Goal: Check status: Check status

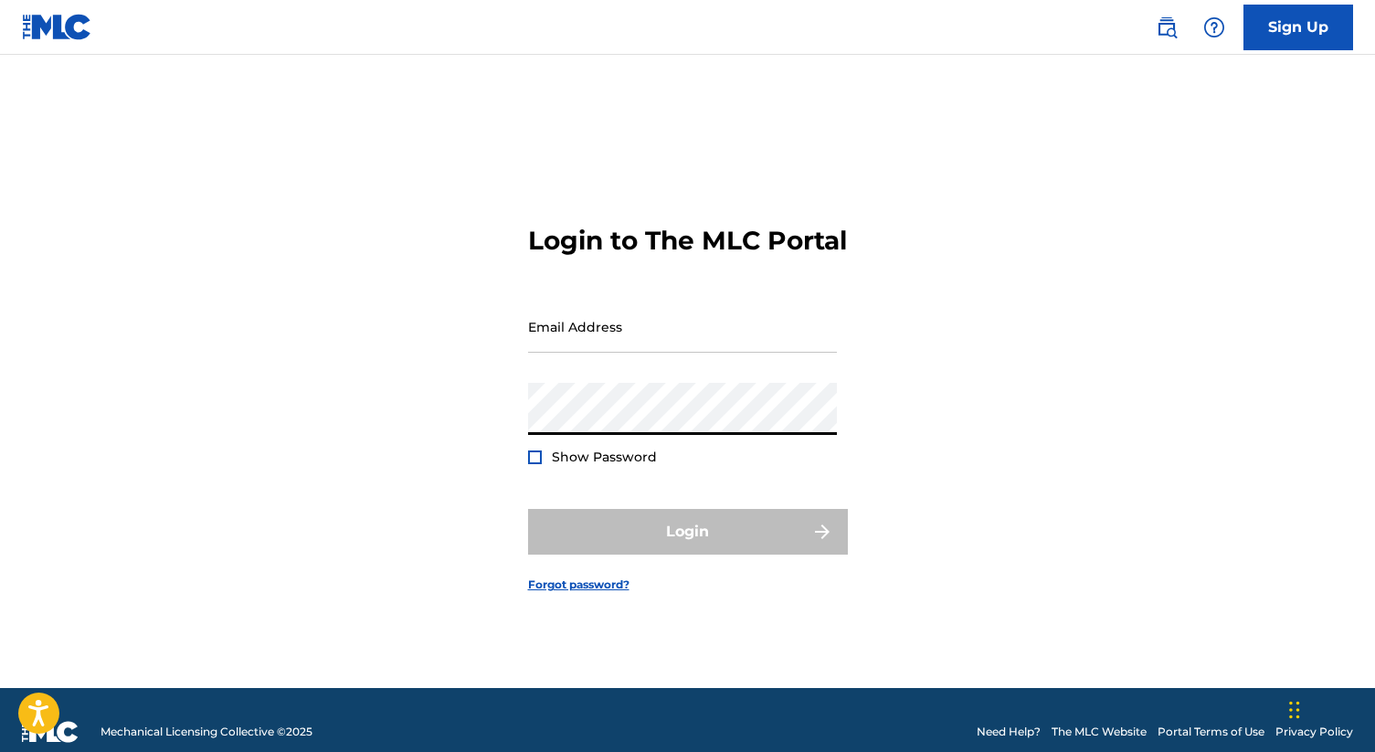
type input "[PERSON_NAME][EMAIL_ADDRESS][DOMAIN_NAME]"
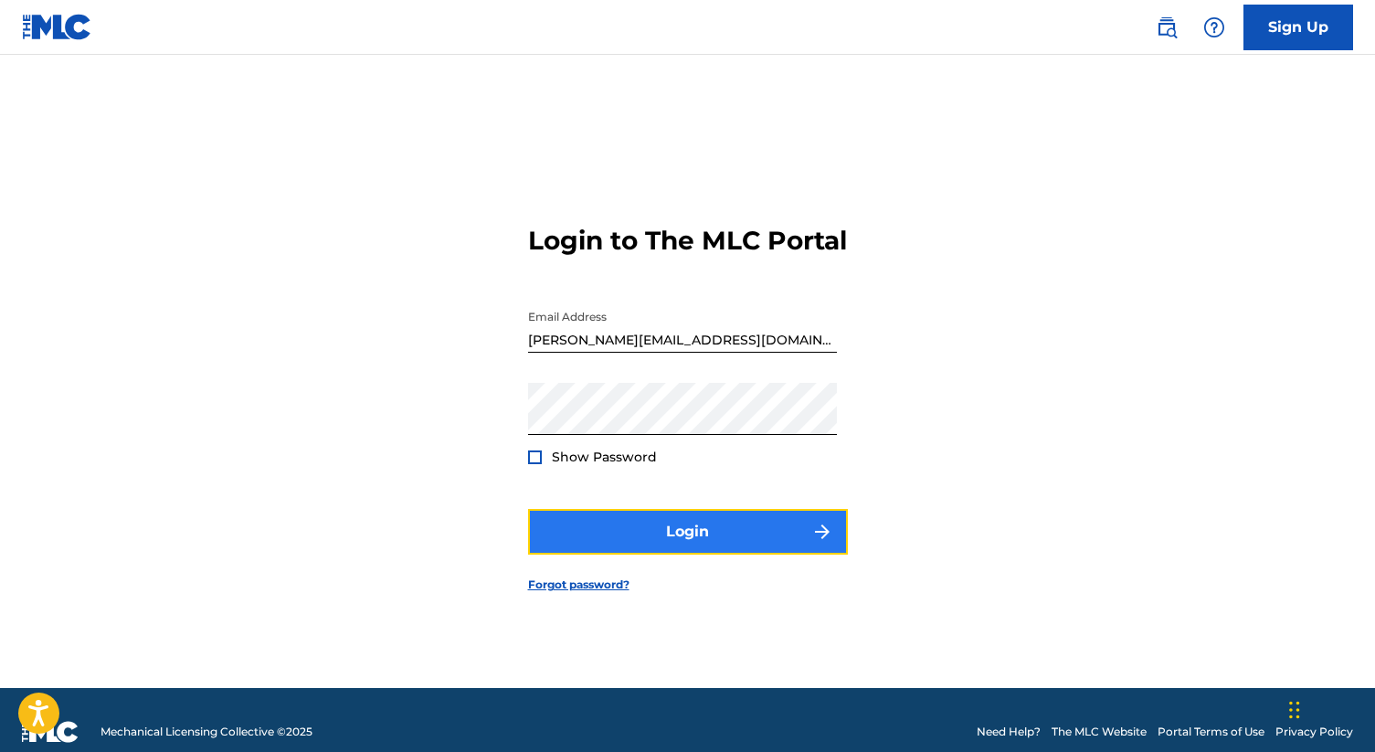
click at [695, 543] on button "Login" at bounding box center [688, 532] width 320 height 46
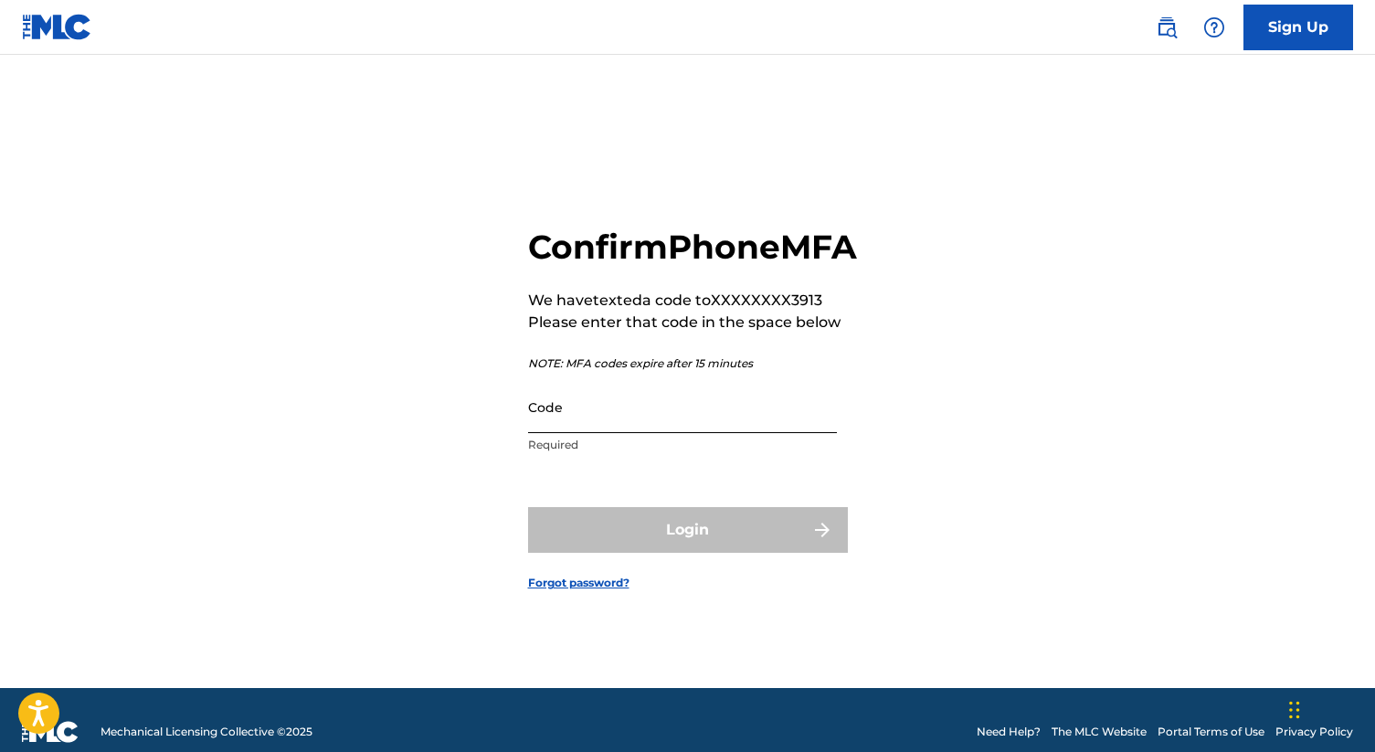
click at [648, 433] on input "Code" at bounding box center [682, 407] width 309 height 52
click at [680, 433] on input "Code" at bounding box center [682, 407] width 309 height 52
paste input "194543"
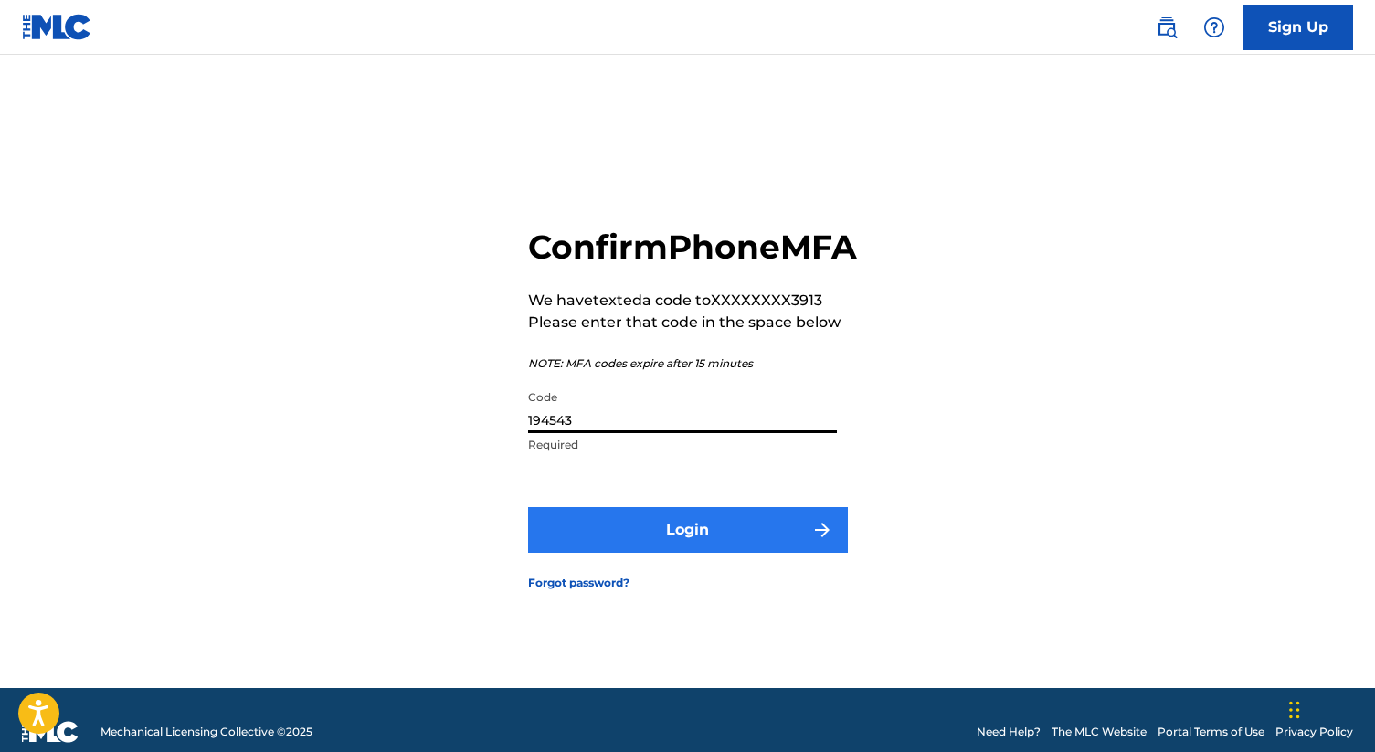
type input "194543"
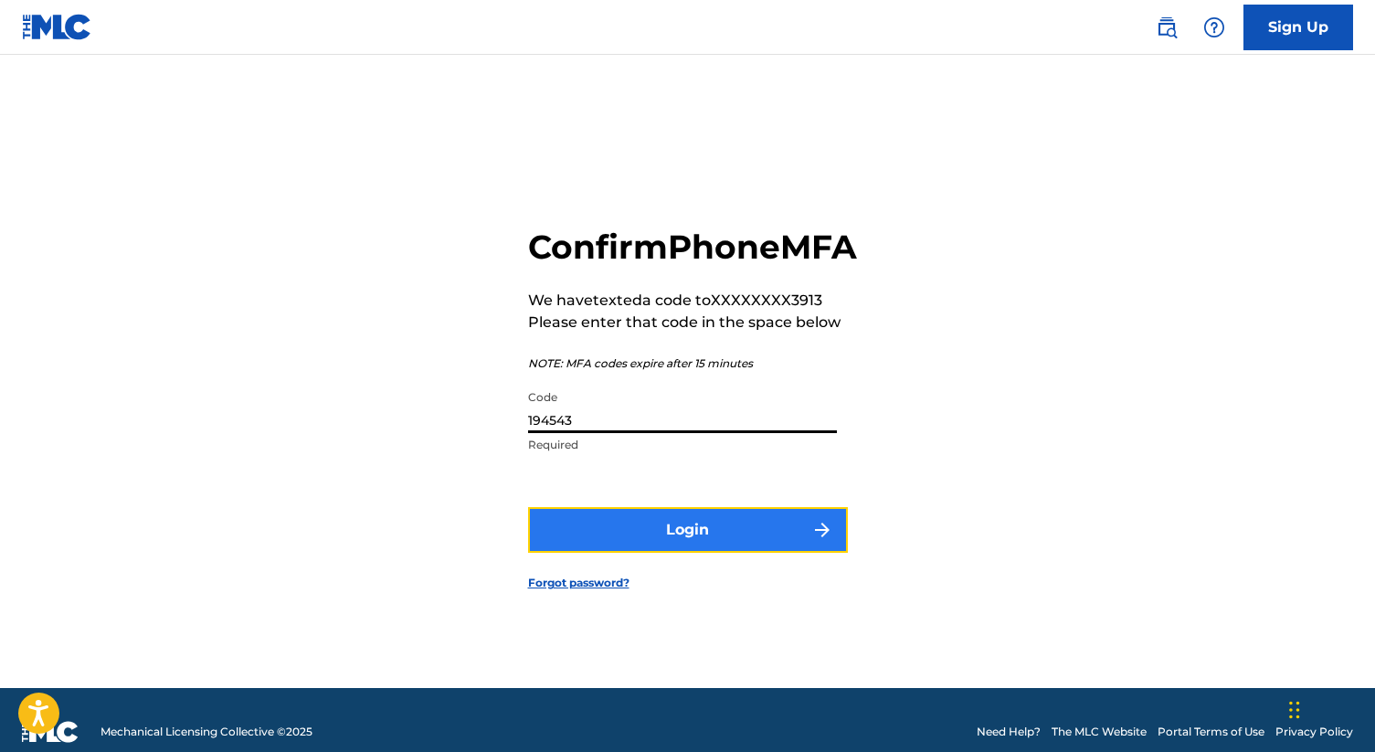
click at [671, 536] on button "Login" at bounding box center [688, 530] width 320 height 46
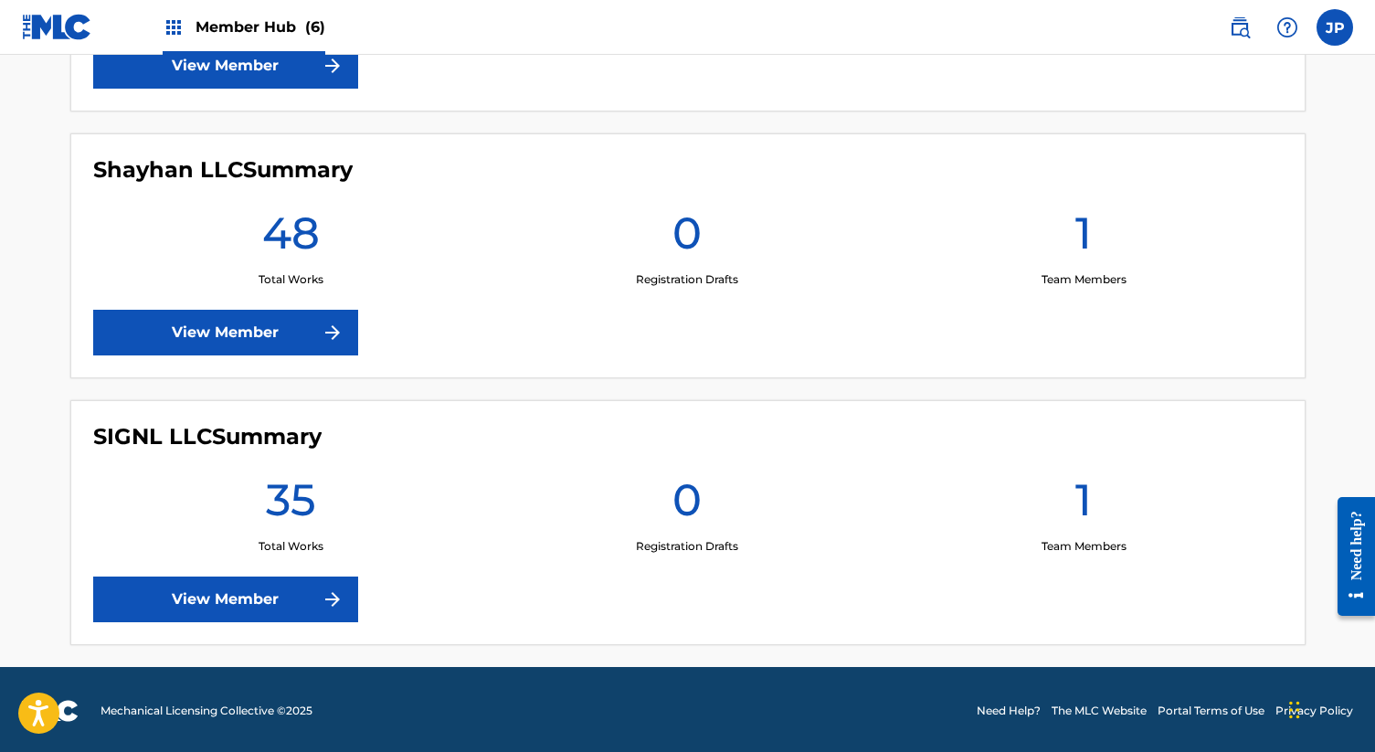
scroll to position [1484, 0]
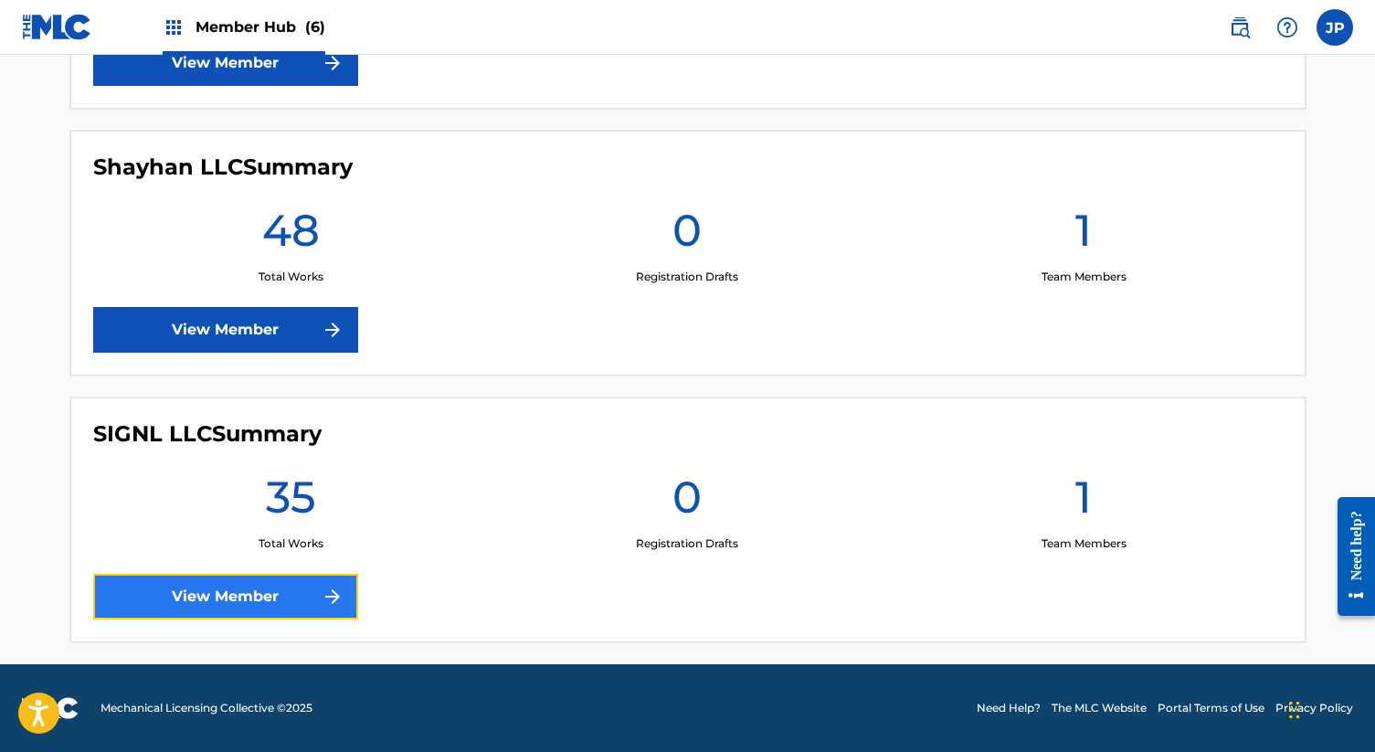
click at [290, 589] on link "View Member" at bounding box center [225, 597] width 265 height 46
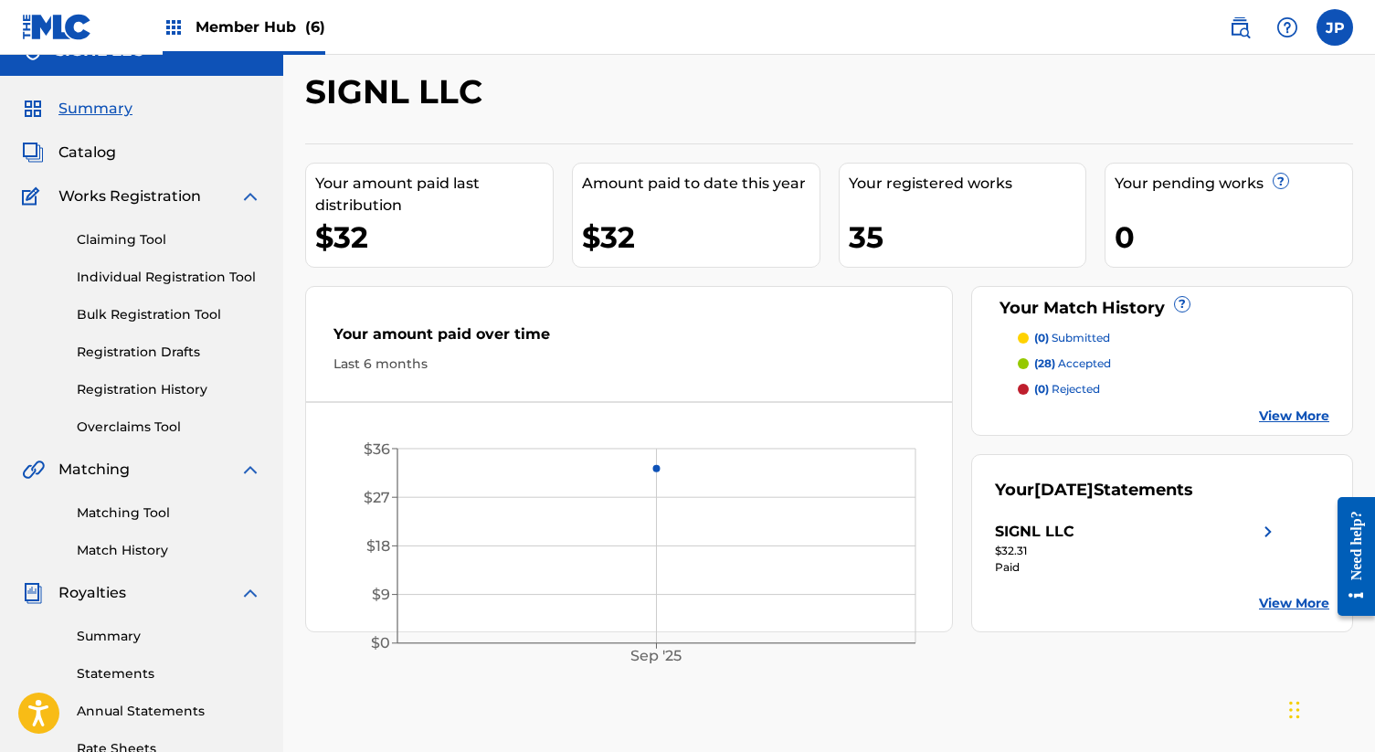
scroll to position [107, 0]
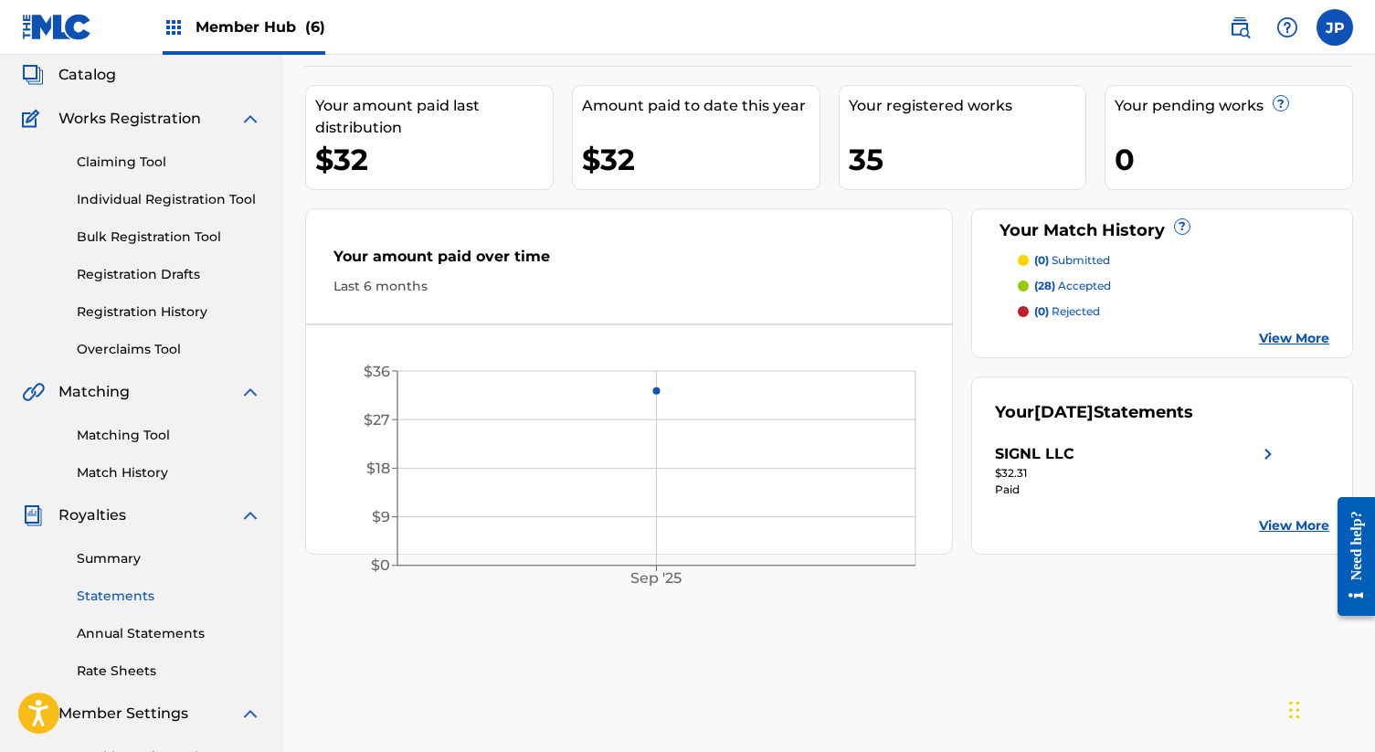
click at [111, 594] on link "Statements" at bounding box center [169, 595] width 185 height 19
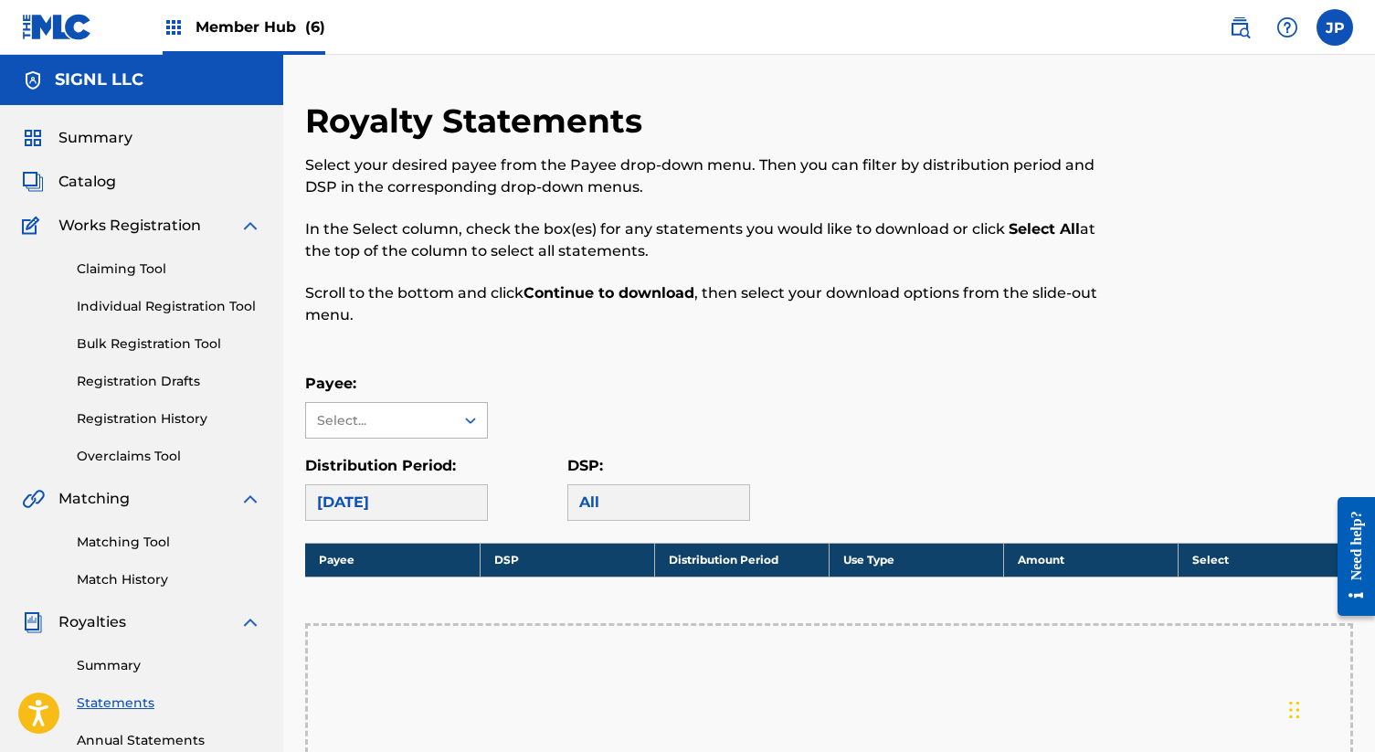
click at [409, 414] on div "Select..." at bounding box center [379, 420] width 124 height 19
click at [395, 454] on div "SIGNL LLC" at bounding box center [396, 461] width 181 height 46
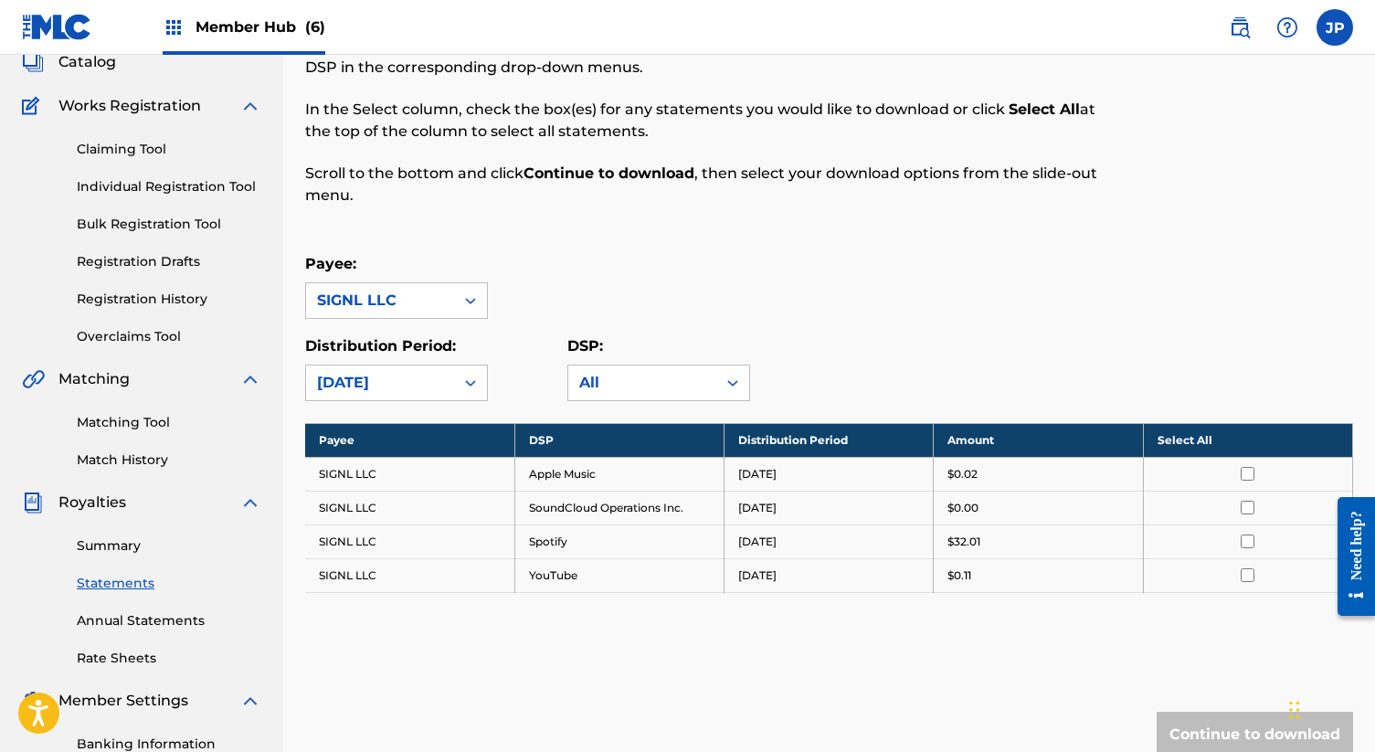
scroll to position [185, 0]
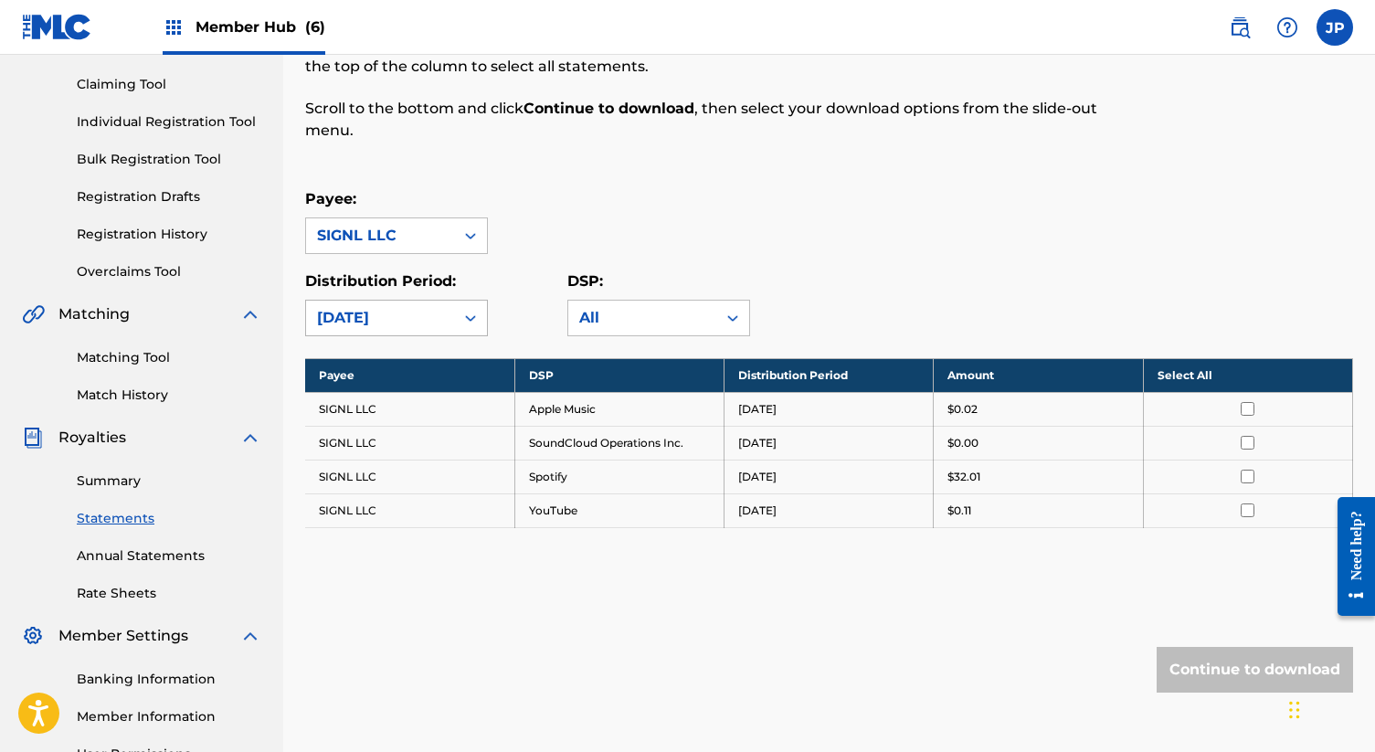
click at [439, 315] on div "[DATE]" at bounding box center [380, 318] width 126 height 22
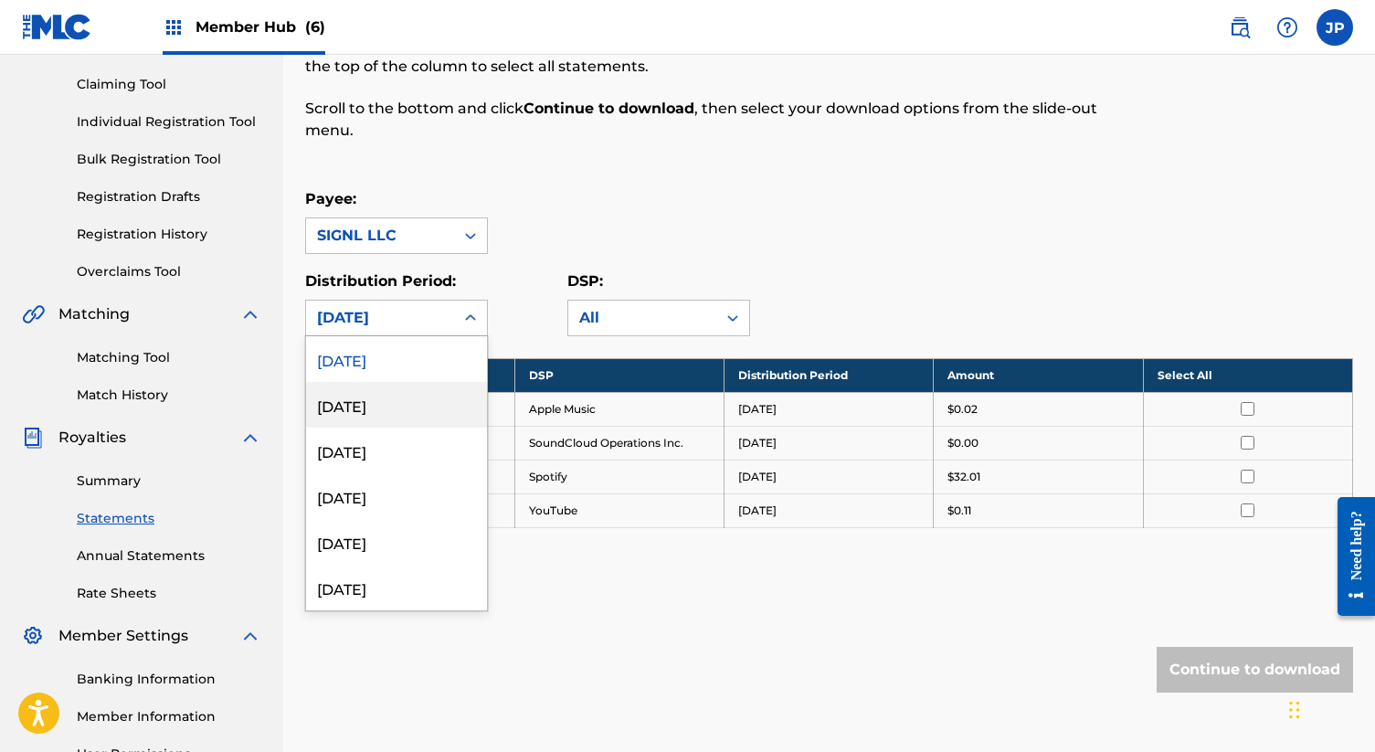
click at [413, 399] on div "[DATE]" at bounding box center [396, 405] width 181 height 46
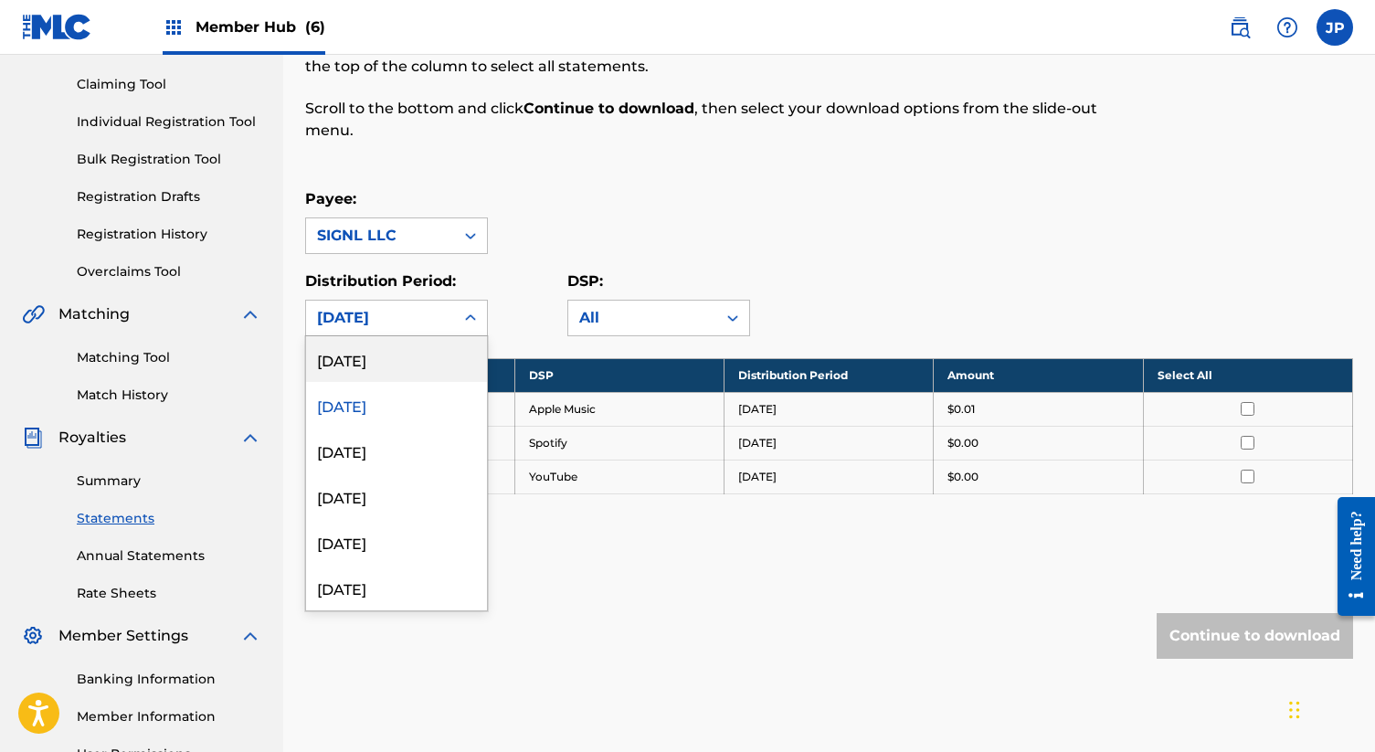
click at [409, 318] on div "[DATE]" at bounding box center [380, 318] width 126 height 22
click at [391, 444] on div "[DATE]" at bounding box center [396, 450] width 181 height 46
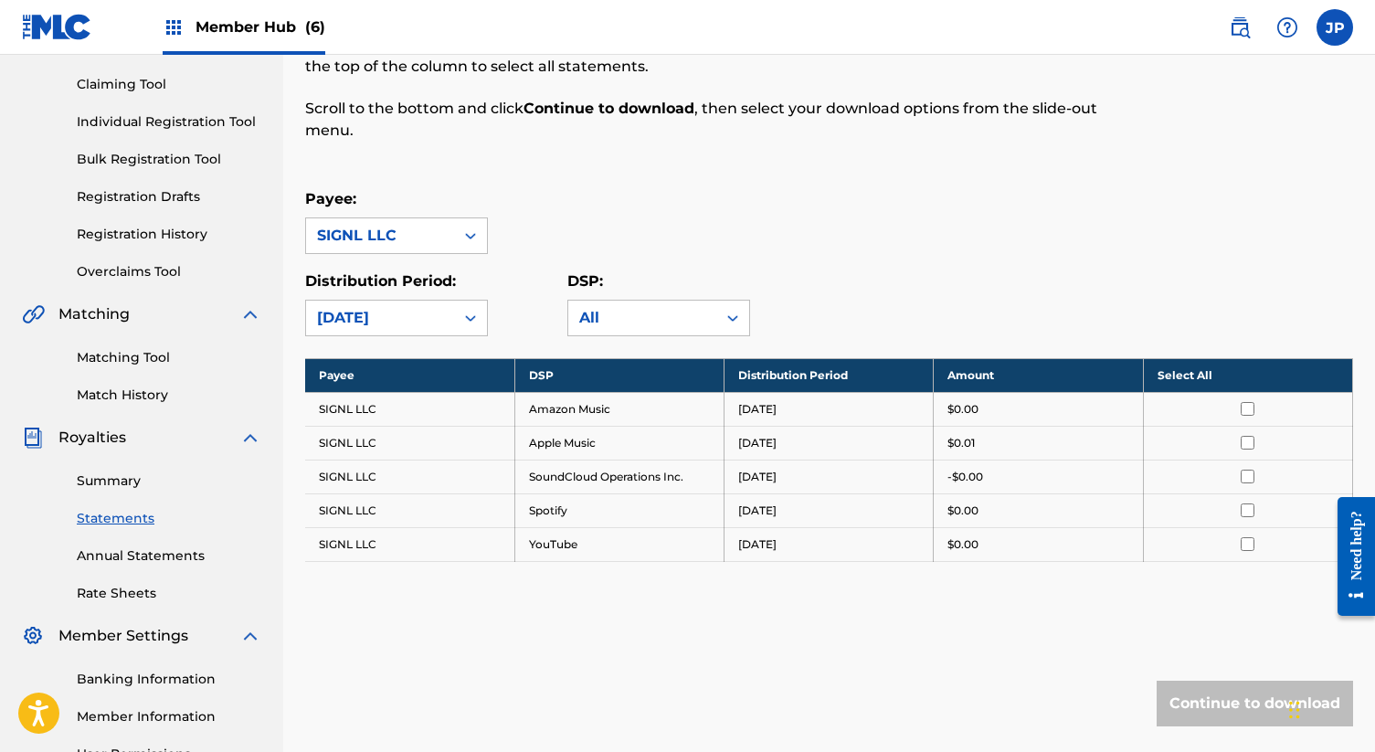
click at [401, 320] on div "[DATE]" at bounding box center [380, 318] width 126 height 22
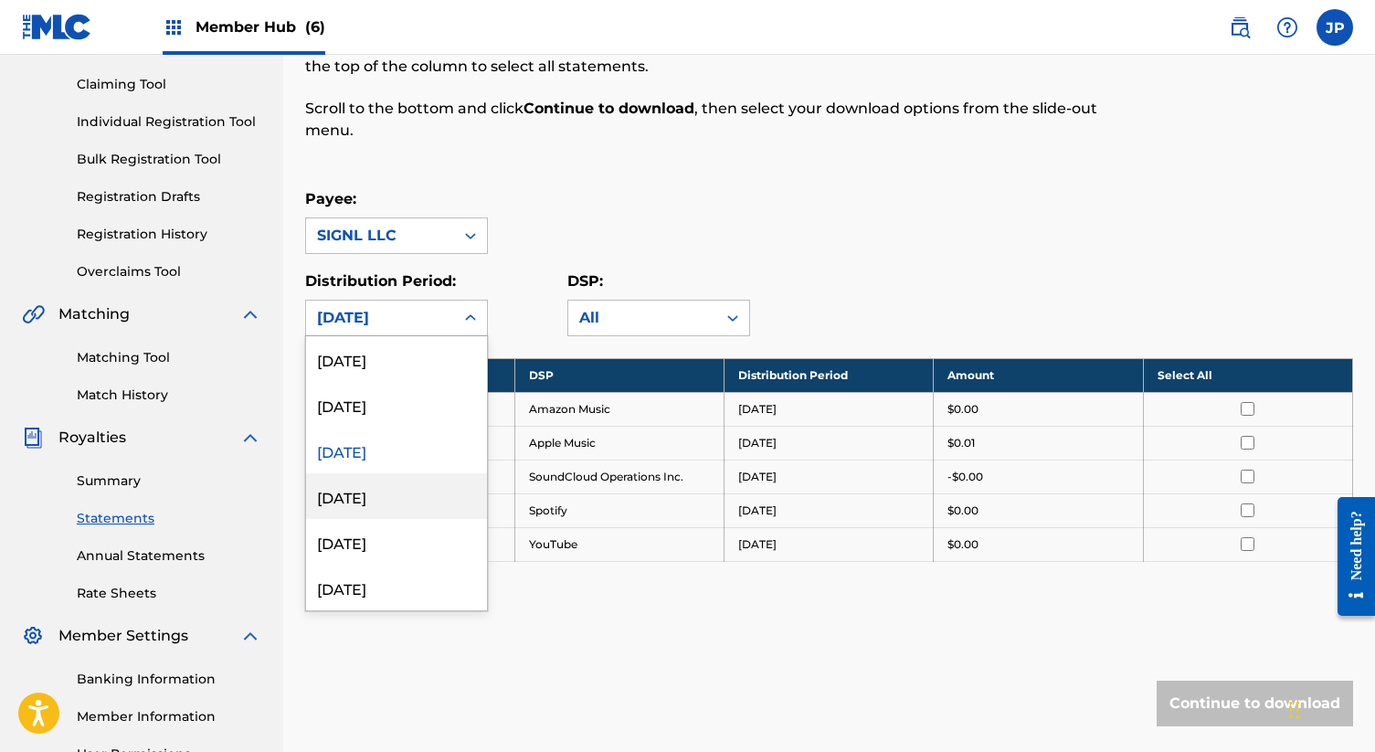
click at [378, 490] on div "[DATE]" at bounding box center [396, 496] width 181 height 46
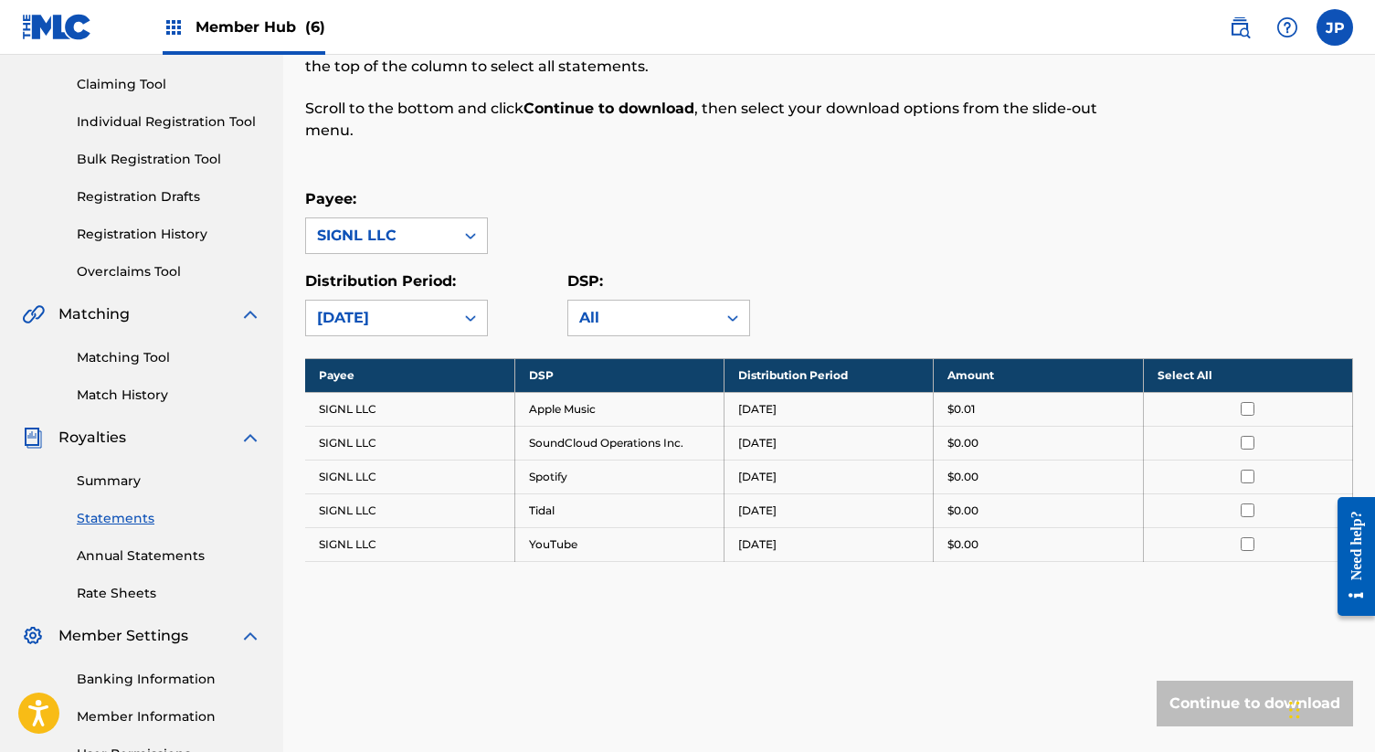
click at [390, 309] on div "[DATE]" at bounding box center [380, 318] width 126 height 22
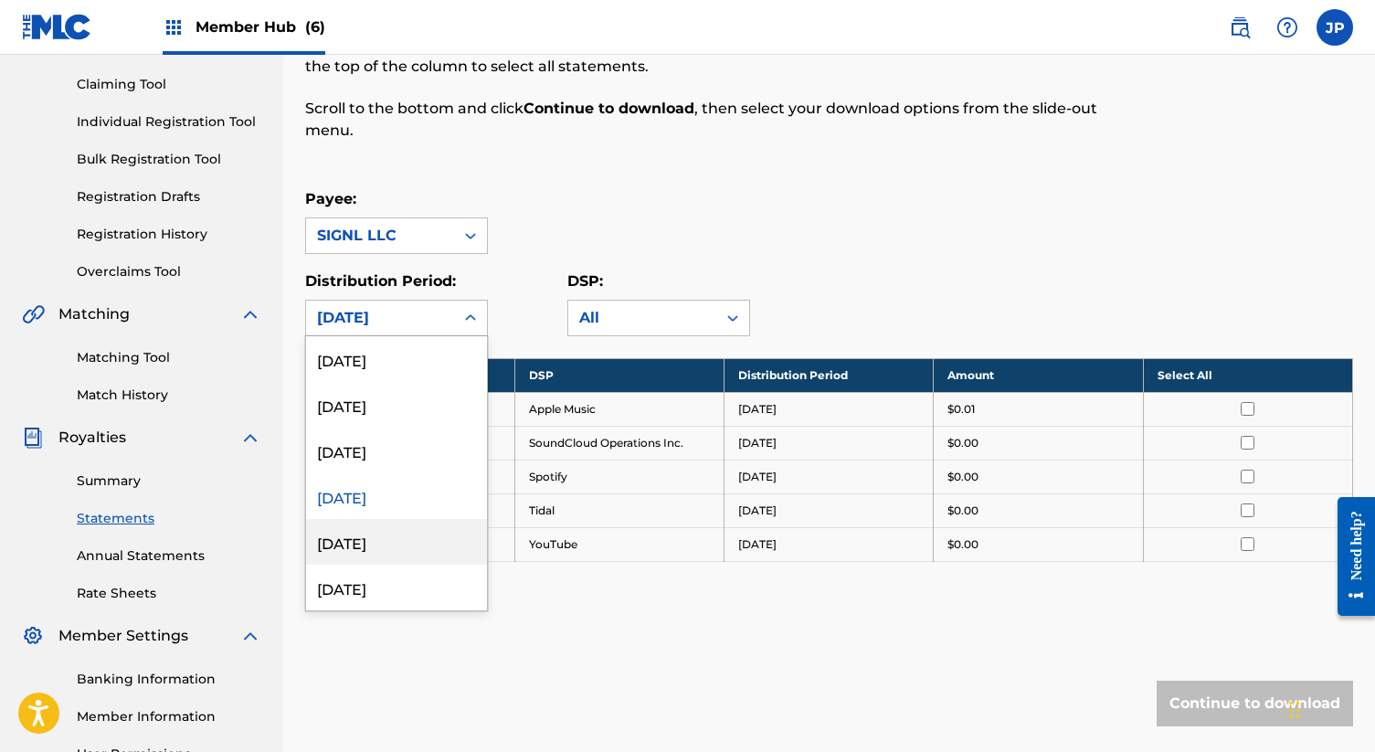
click at [374, 547] on div "[DATE]" at bounding box center [396, 542] width 181 height 46
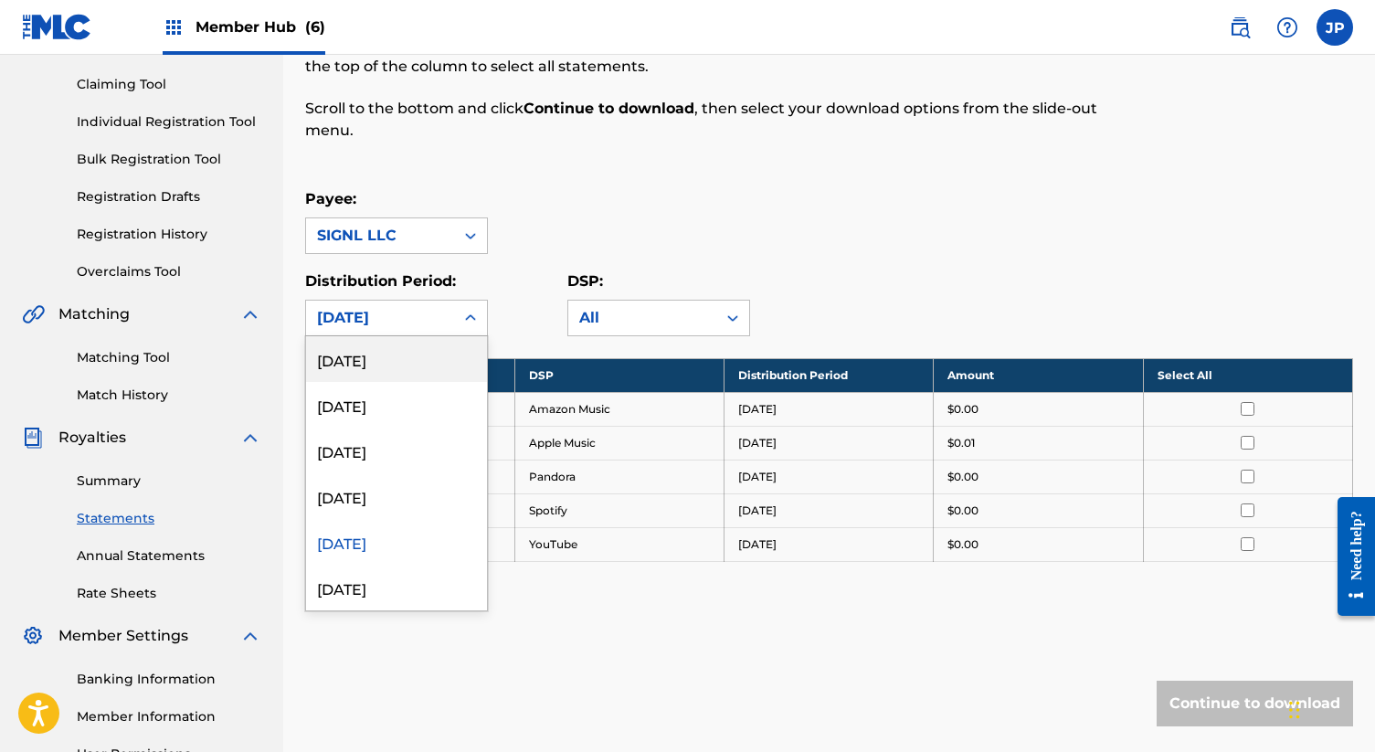
click at [393, 312] on div "[DATE]" at bounding box center [380, 318] width 126 height 22
click at [375, 581] on div "[DATE]" at bounding box center [396, 587] width 181 height 46
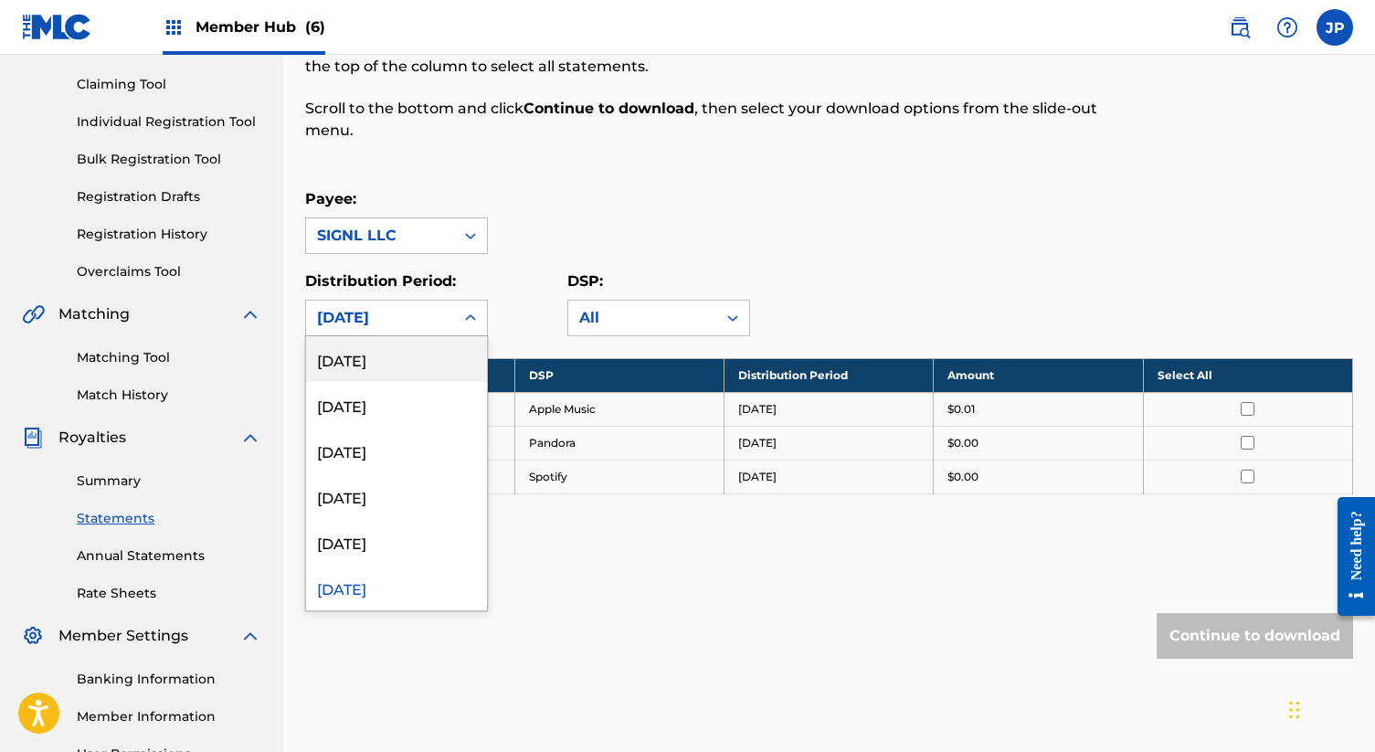
click at [406, 317] on div "[DATE]" at bounding box center [380, 318] width 126 height 22
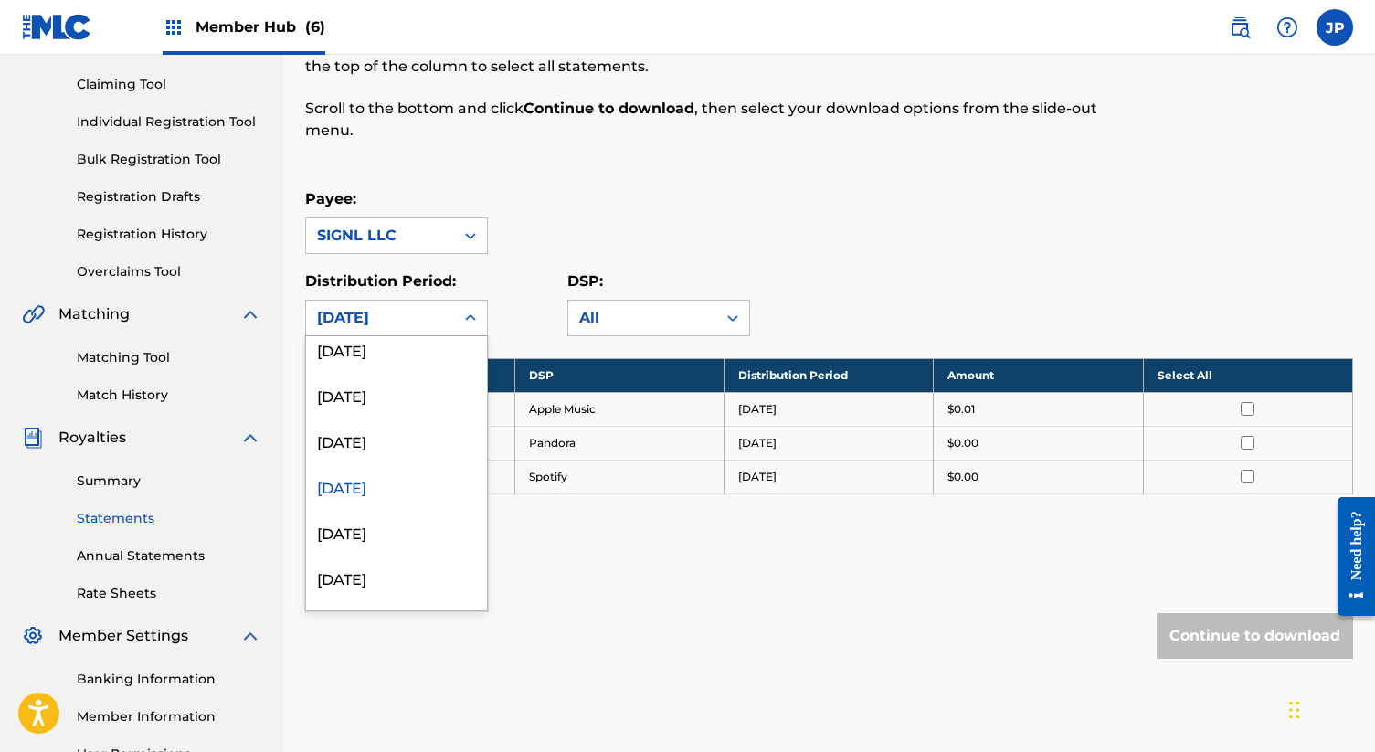
scroll to position [107, 0]
click at [387, 529] on div "[DATE]" at bounding box center [396, 526] width 181 height 46
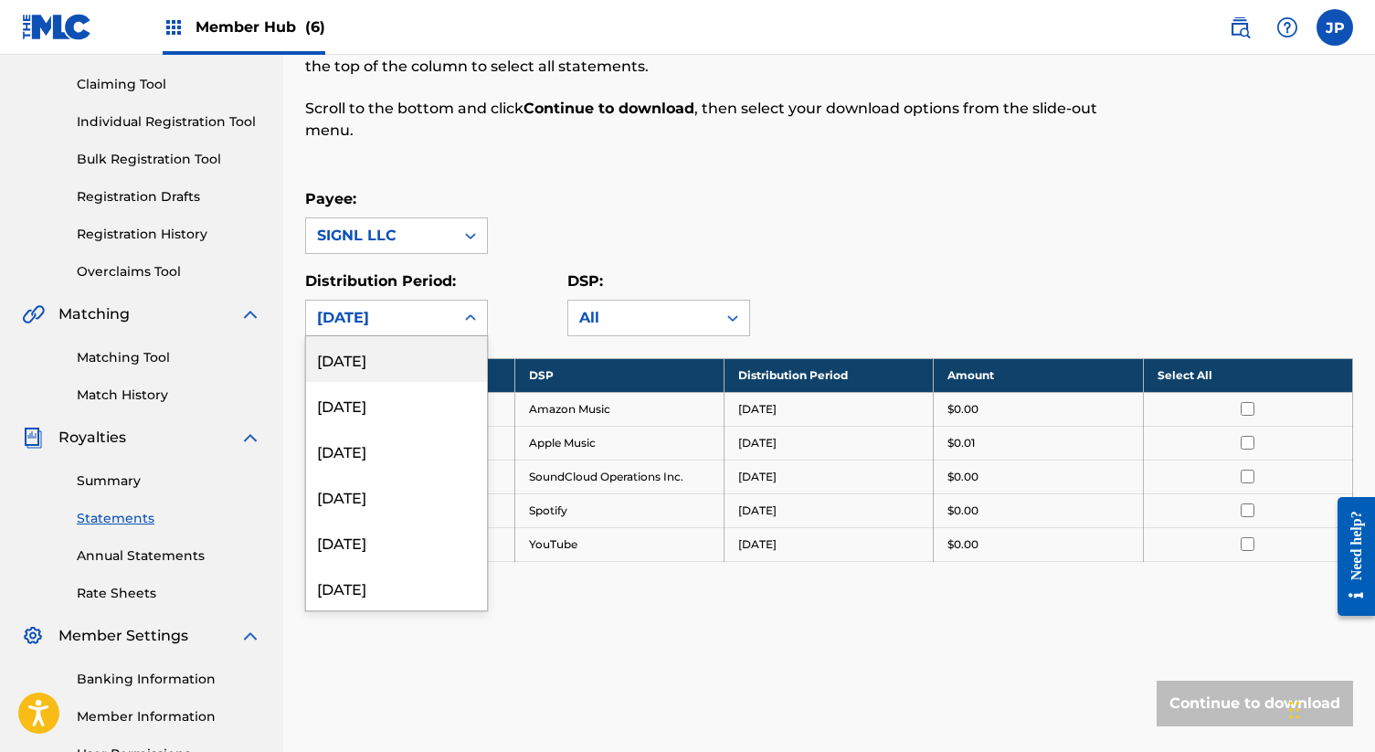
click at [409, 315] on div "[DATE]" at bounding box center [380, 318] width 126 height 22
click at [901, 175] on div "Royalty Statements Select your desired payee from the Payee drop-down menu. The…" at bounding box center [829, 357] width 1048 height 883
